Goal: Check status: Check status

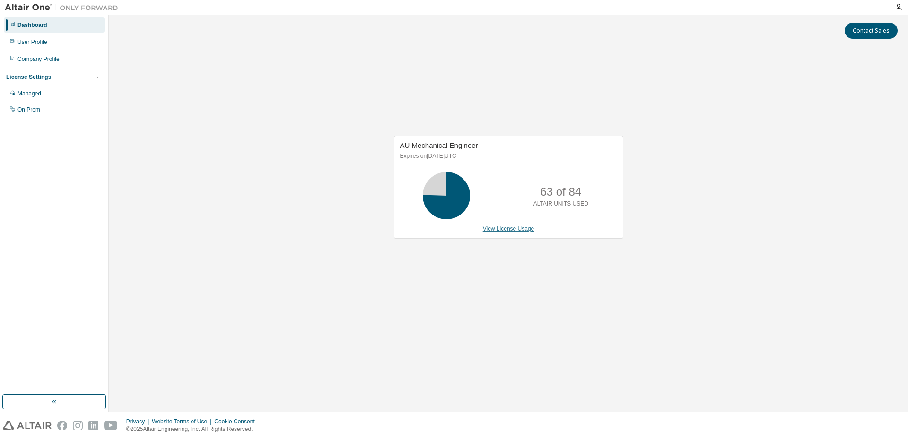
click at [522, 230] on link "View License Usage" at bounding box center [509, 229] width 52 height 7
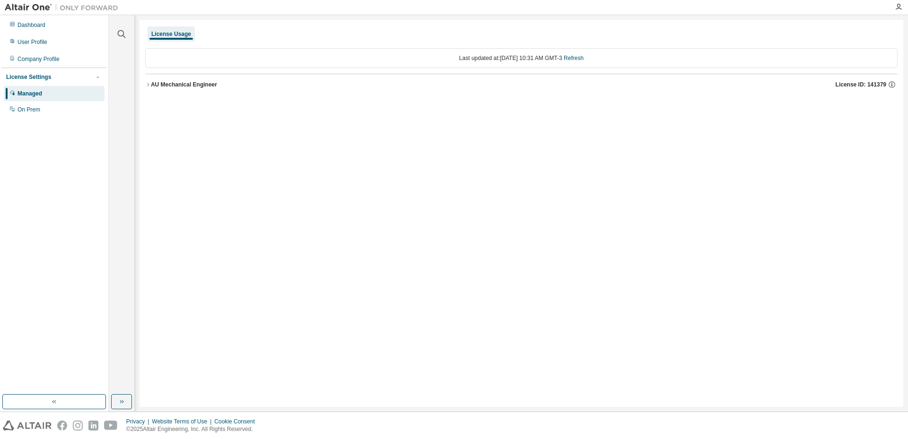
click at [147, 79] on button "AU Mechanical Engineer License ID: 141379" at bounding box center [521, 84] width 752 height 21
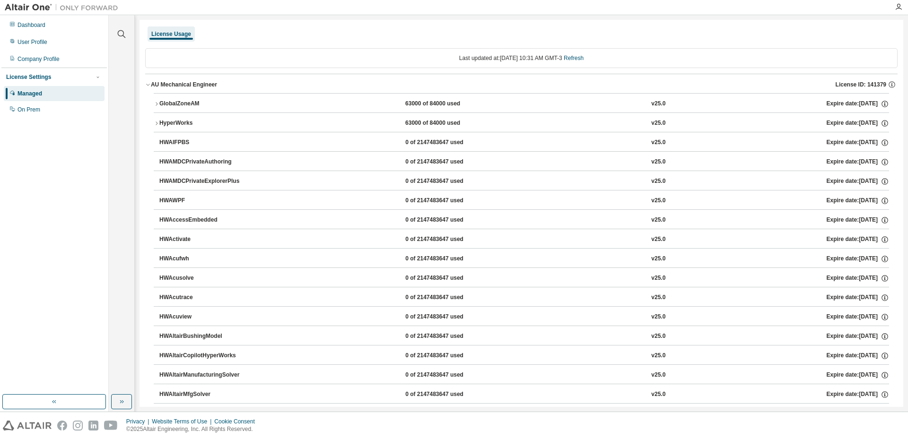
click at [156, 105] on icon "button" at bounding box center [157, 104] width 6 height 6
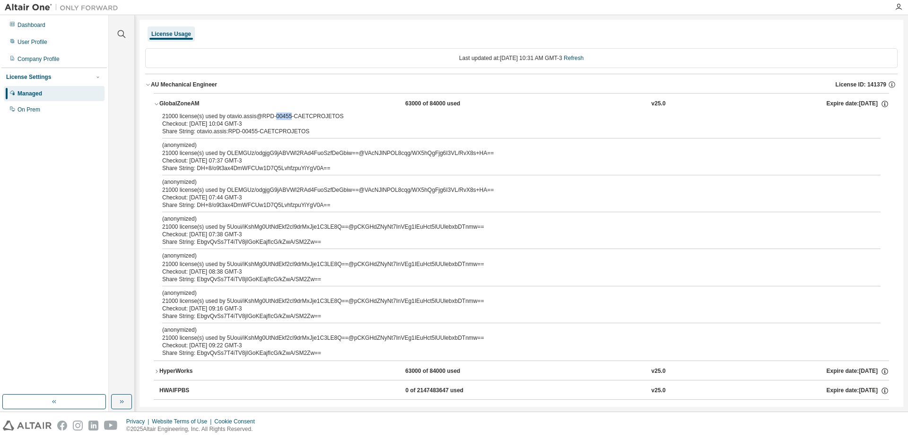
drag, startPoint x: 271, startPoint y: 117, endPoint x: 287, endPoint y: 119, distance: 15.3
click at [287, 119] on div "21000 license(s) used by otavio.assis@RPD-00455-CAETCPROJETOS" at bounding box center [510, 117] width 696 height 8
click at [352, 117] on div "21000 license(s) used by otavio.assis@RPD-00455-CAETCPROJETOS" at bounding box center [510, 117] width 696 height 8
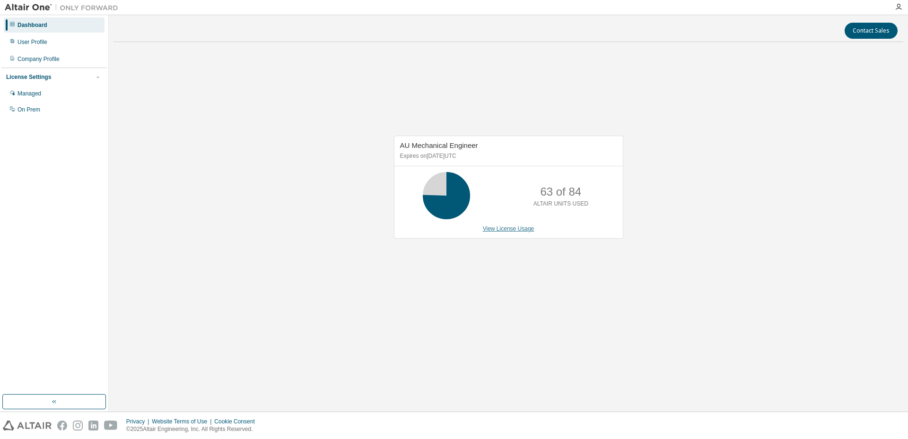
click at [507, 228] on link "View License Usage" at bounding box center [509, 229] width 52 height 7
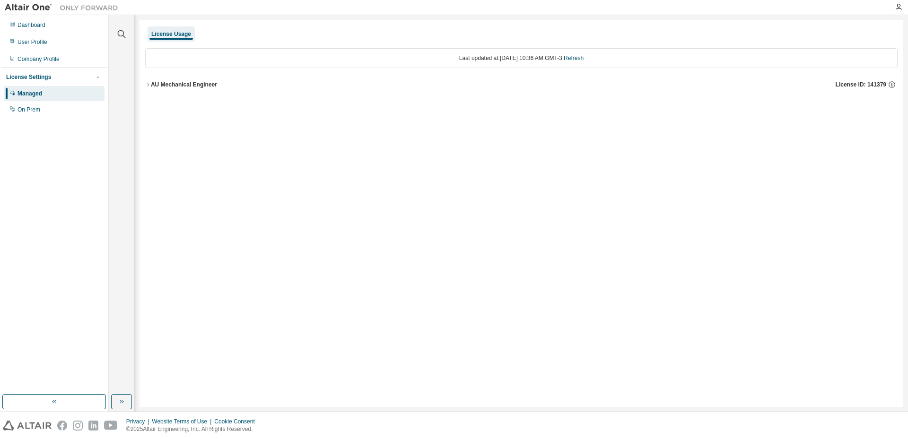
click at [149, 86] on icon "button" at bounding box center [148, 85] width 6 height 6
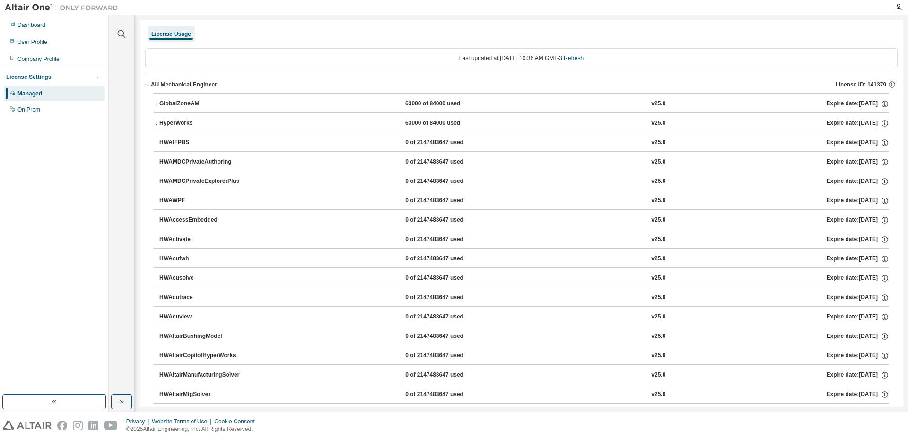
click at [157, 103] on icon "button" at bounding box center [157, 104] width 6 height 6
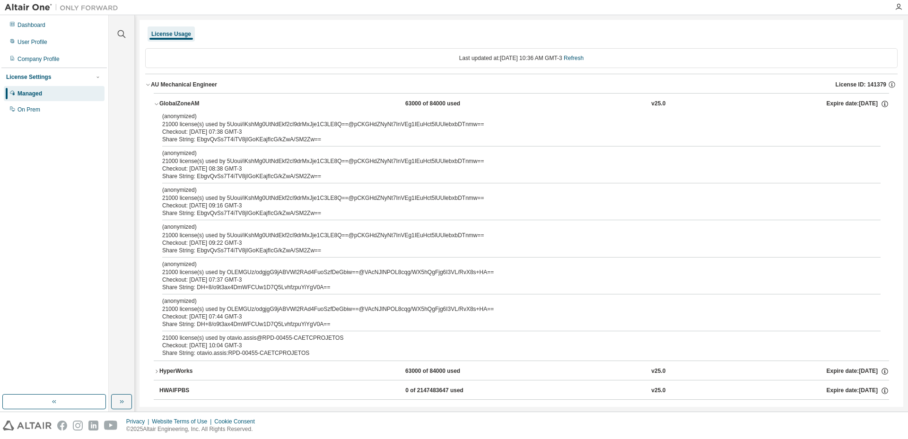
click at [283, 343] on div "Checkout: 2025-09-02 10:04 GMT-3" at bounding box center [510, 346] width 696 height 8
drag, startPoint x: 278, startPoint y: 340, endPoint x: 288, endPoint y: 341, distance: 10.0
click at [288, 341] on div "21000 license(s) used by otavio.assis@RPD-00455-CAETCPROJETOS" at bounding box center [510, 338] width 696 height 8
click at [305, 348] on div "Checkout: 2025-09-02 10:04 GMT-3" at bounding box center [510, 346] width 696 height 8
